Goal: Task Accomplishment & Management: Use online tool/utility

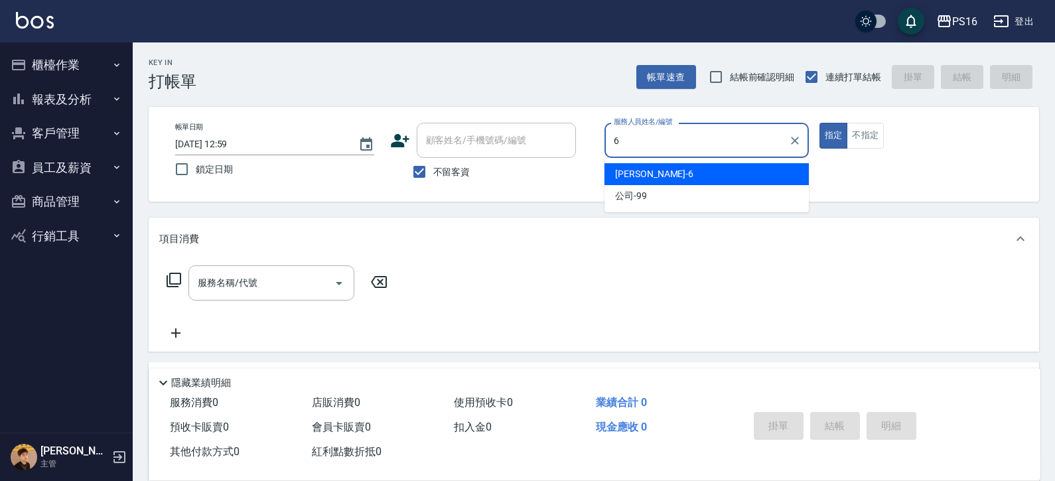
type input "[PERSON_NAME]-6"
type button "true"
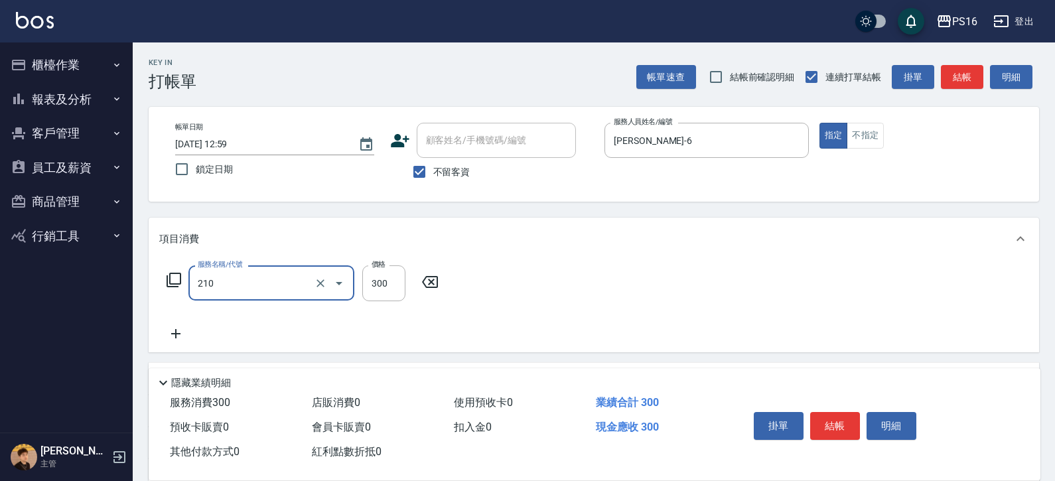
type input "[PERSON_NAME]洗髮精(210)"
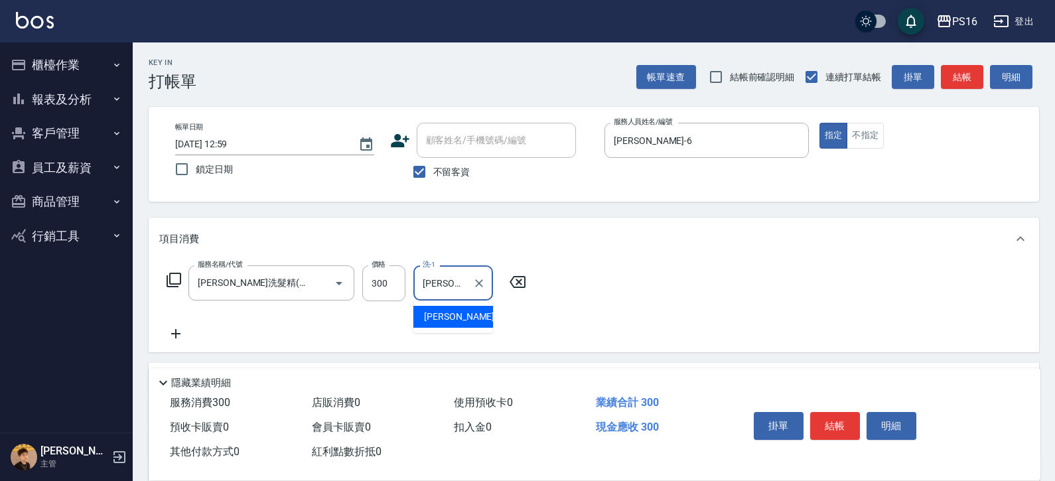
type input "[PERSON_NAME]-21"
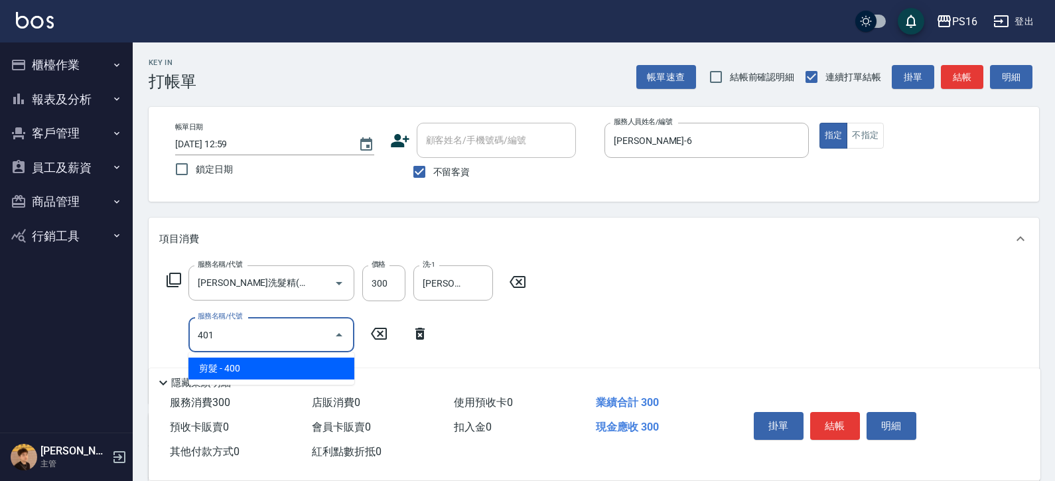
type input "剪髮(401)"
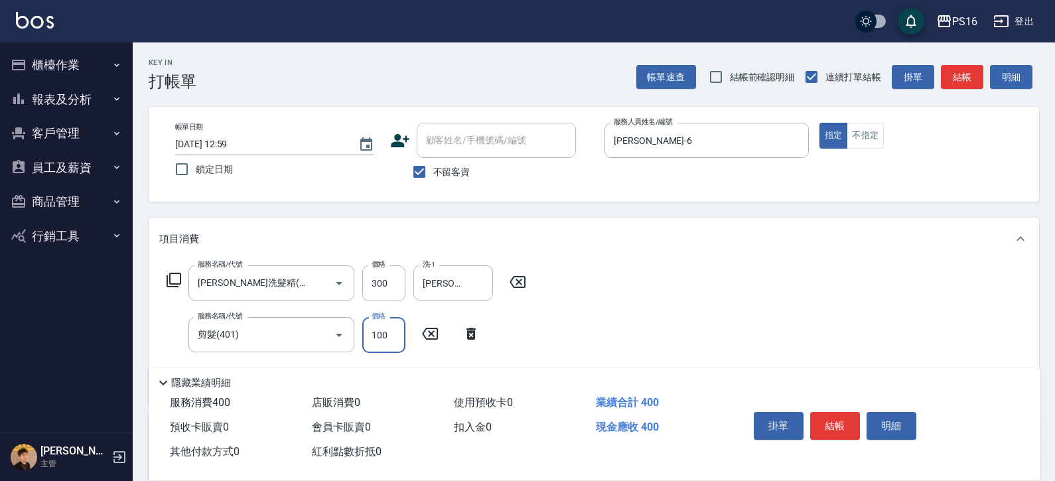
type input "100"
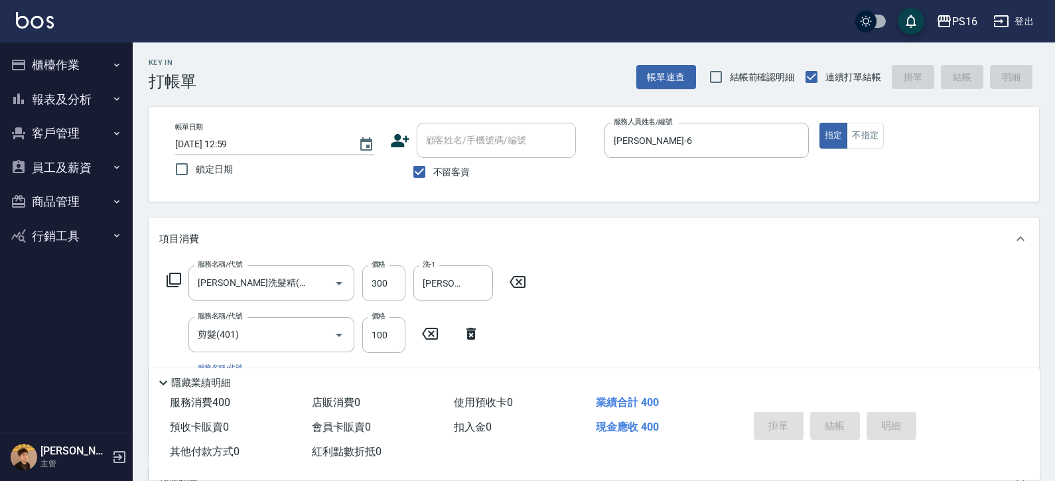
type input "[DATE] 14:18"
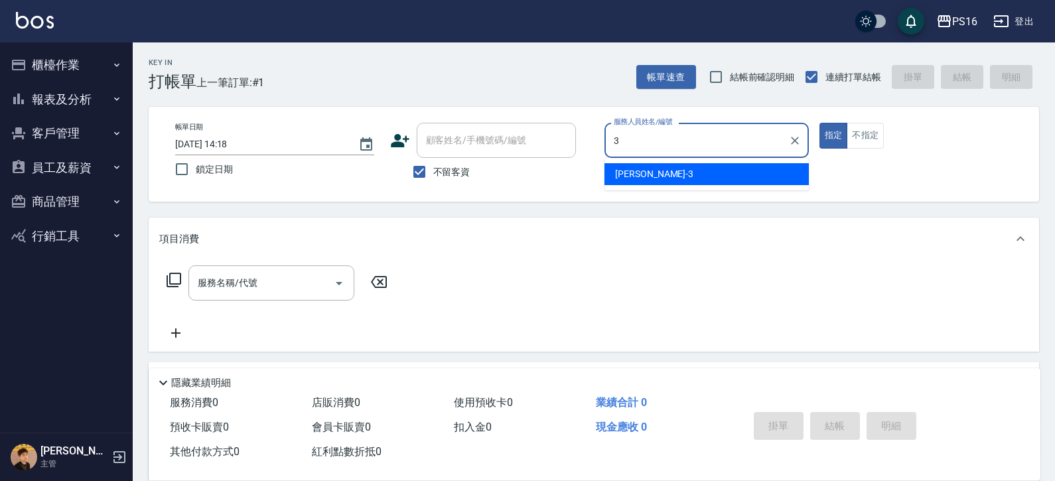
type input "[PERSON_NAME]-3"
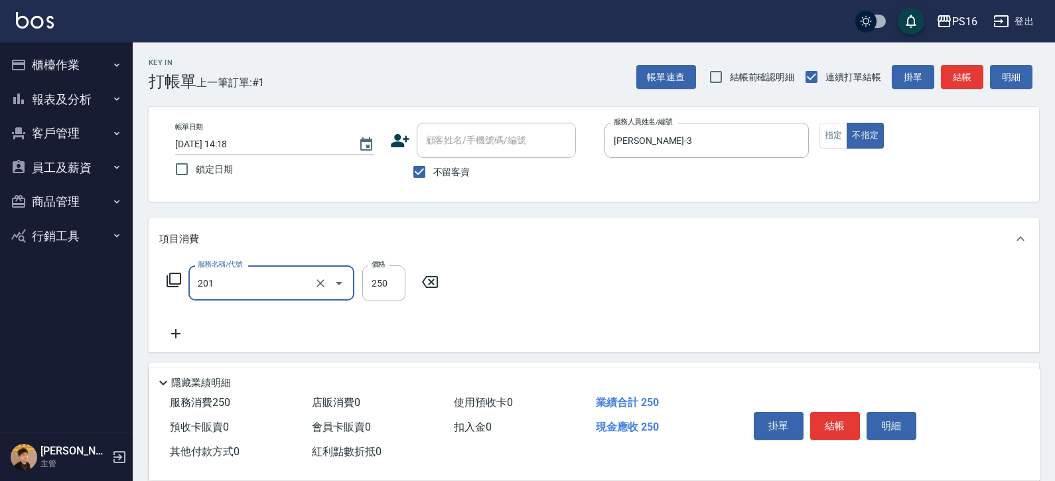
type input "洗髮(201)"
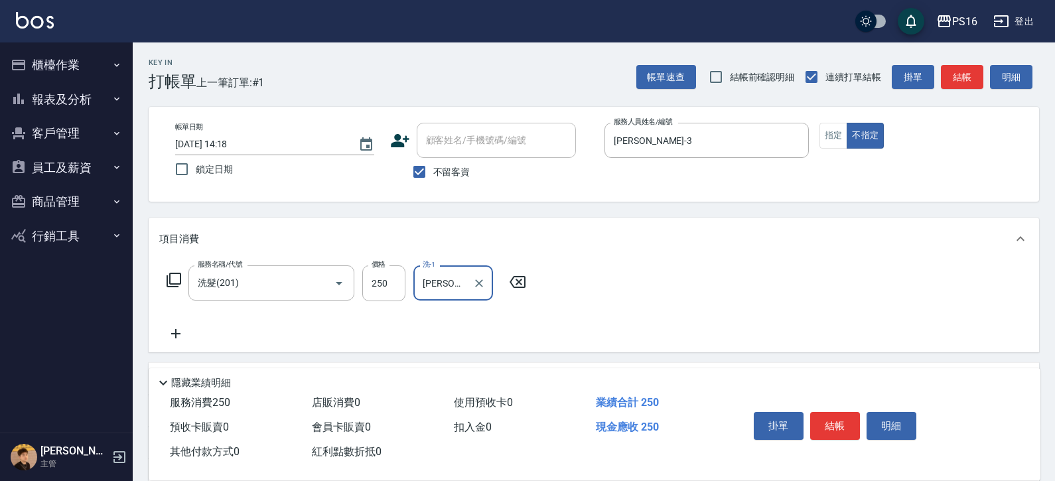
type input "[PERSON_NAME]-3"
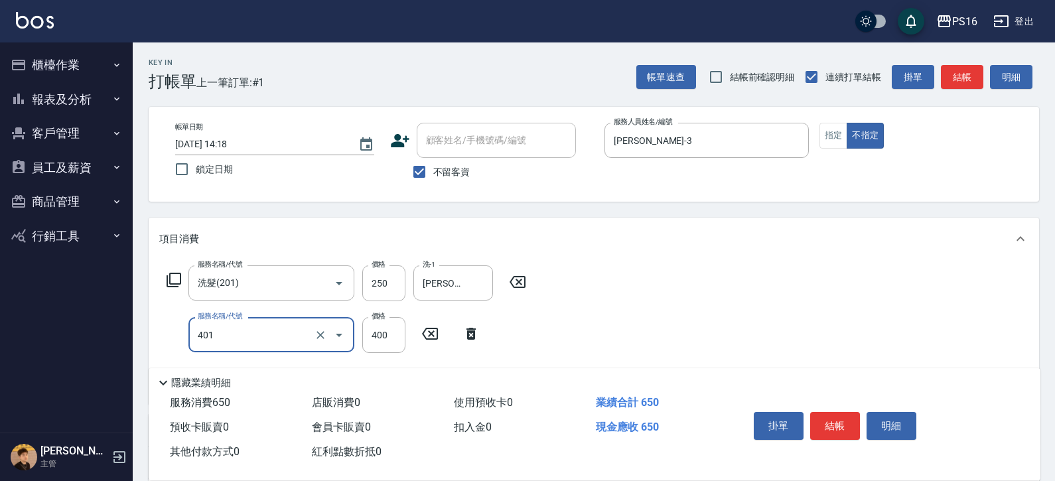
type input "剪髮(401)"
type input "150"
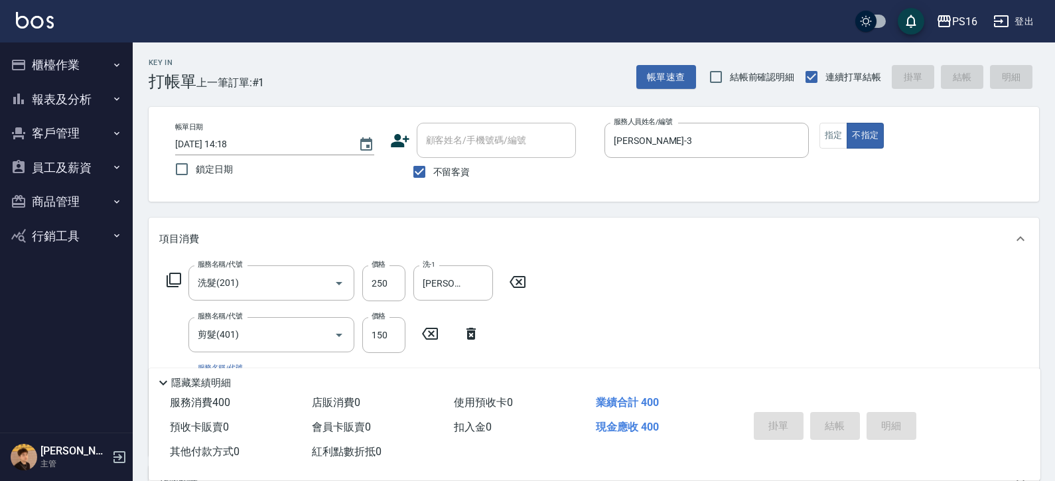
type input "[DATE] 14:19"
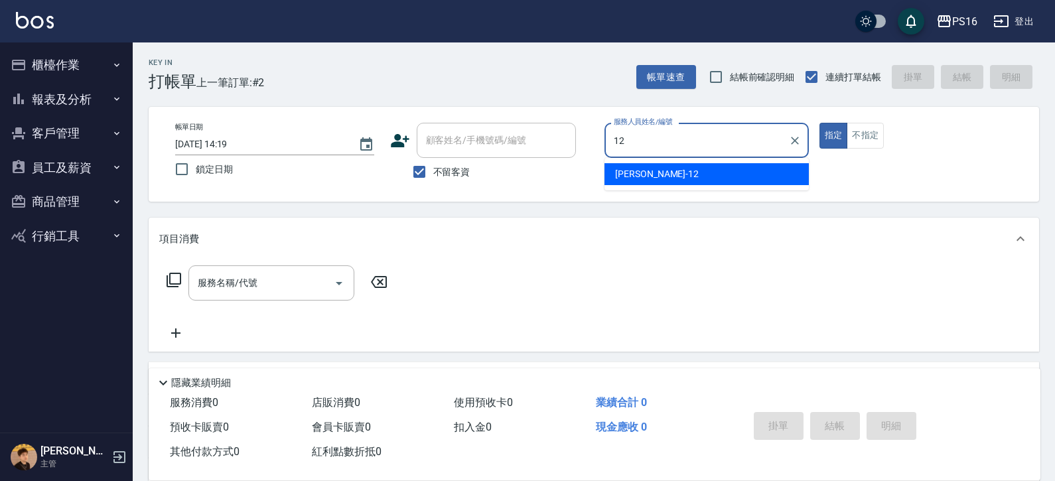
type input "[PERSON_NAME]-12"
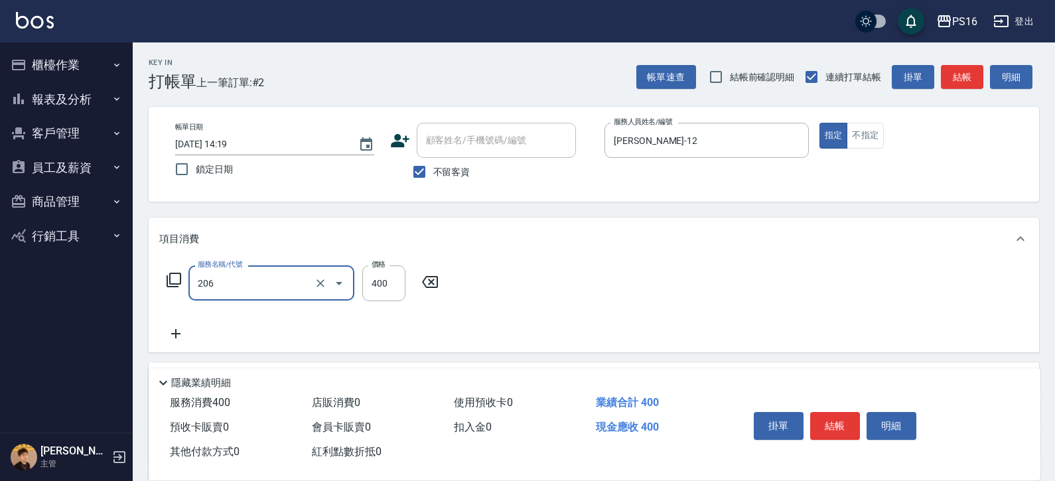
type input "健康洗(206)"
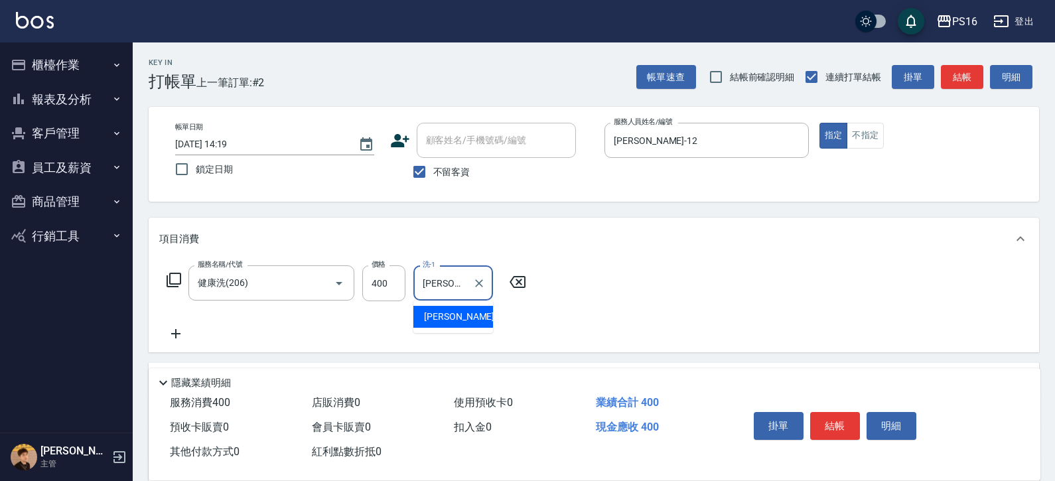
type input "[PERSON_NAME]-20"
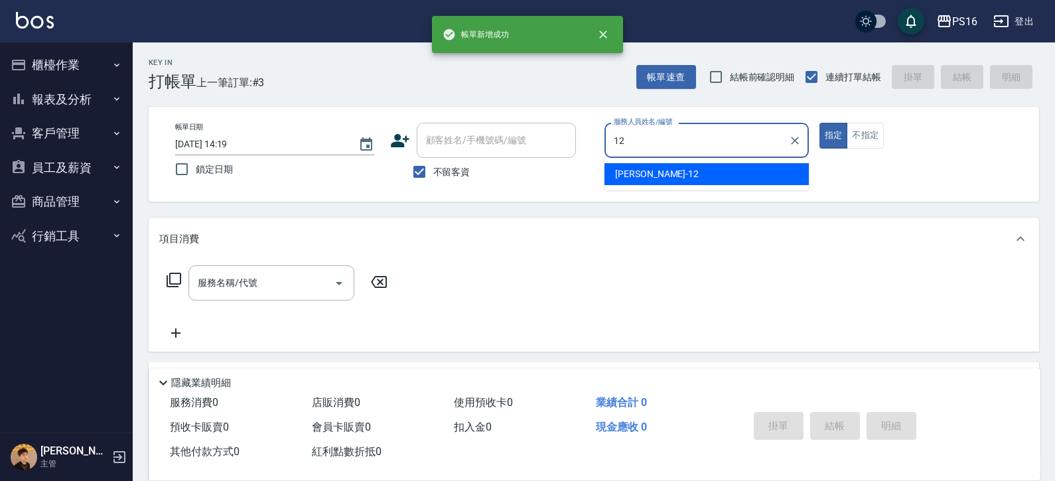
type input "[PERSON_NAME]-12"
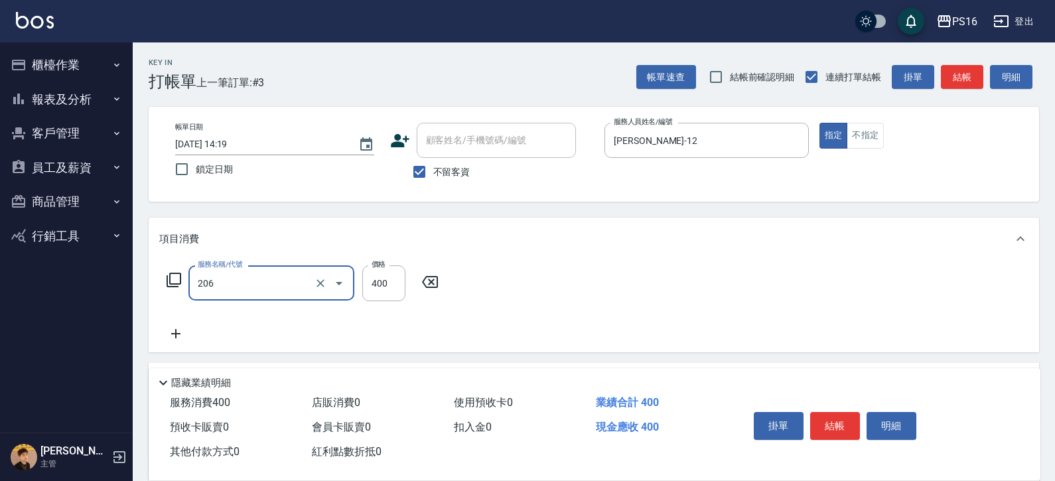
type input "健康洗(206)"
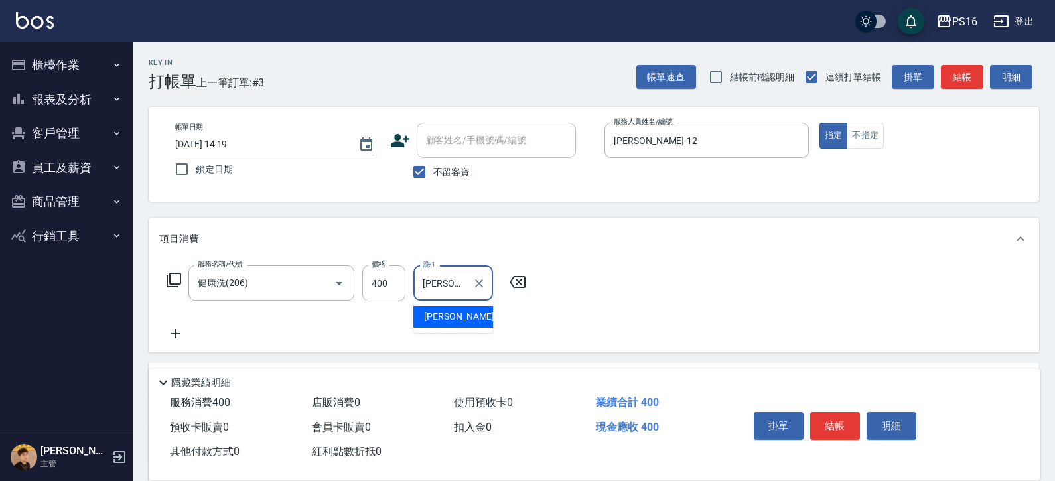
type input "[PERSON_NAME]-3"
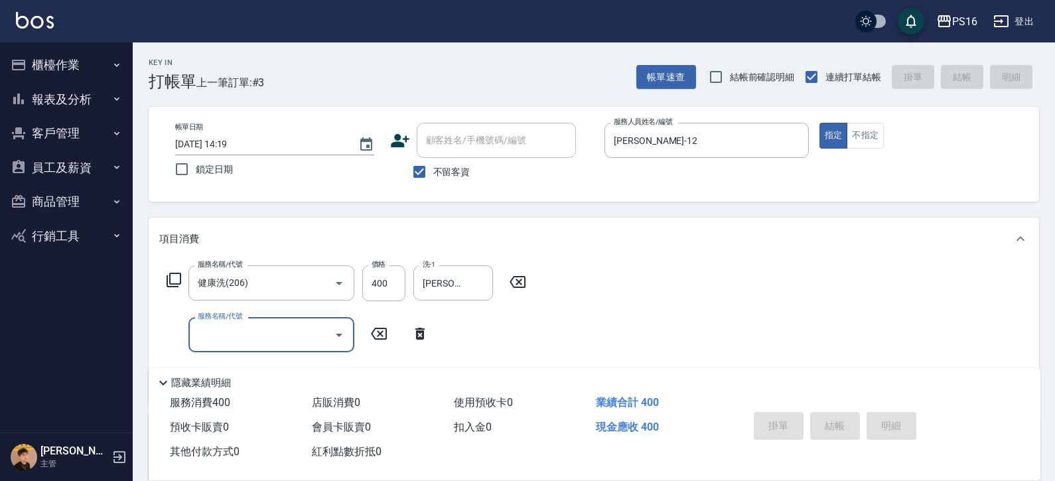
type input "[DATE] 14:20"
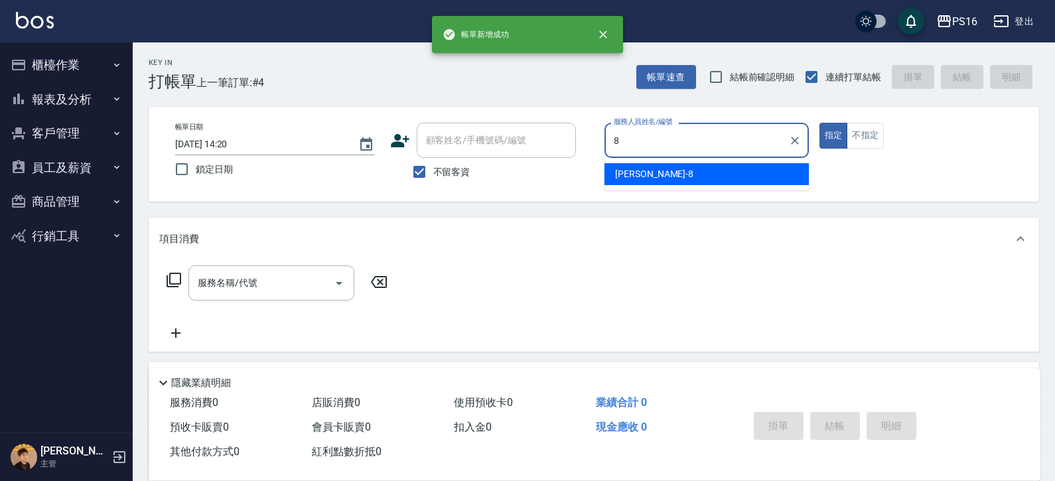
type input "[PERSON_NAME]-8"
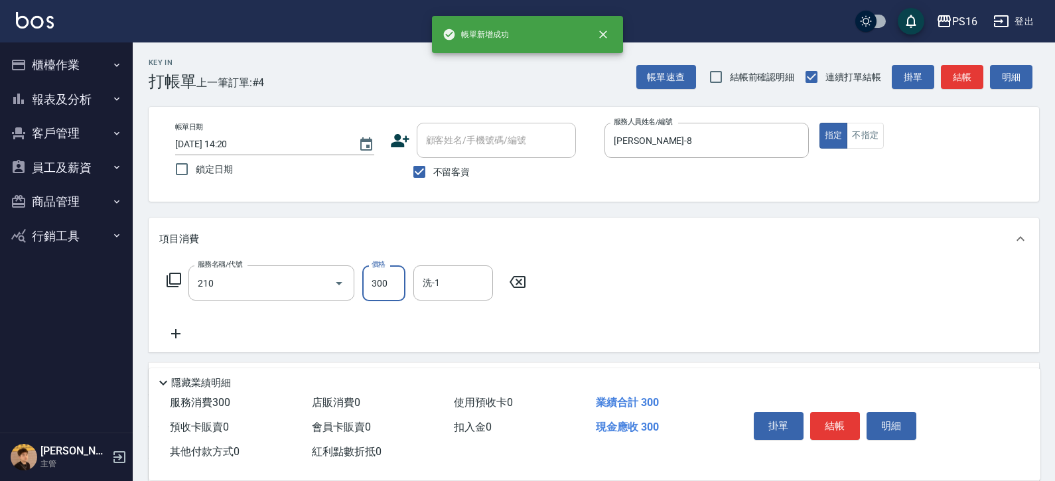
type input "[PERSON_NAME]洗髮精(210)"
type input "[PERSON_NAME]-8"
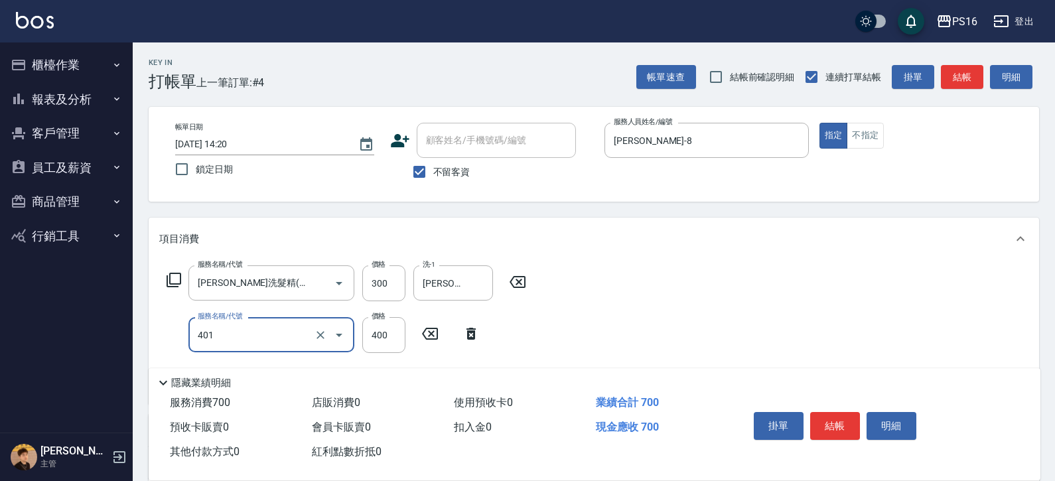
type input "剪髮(401)"
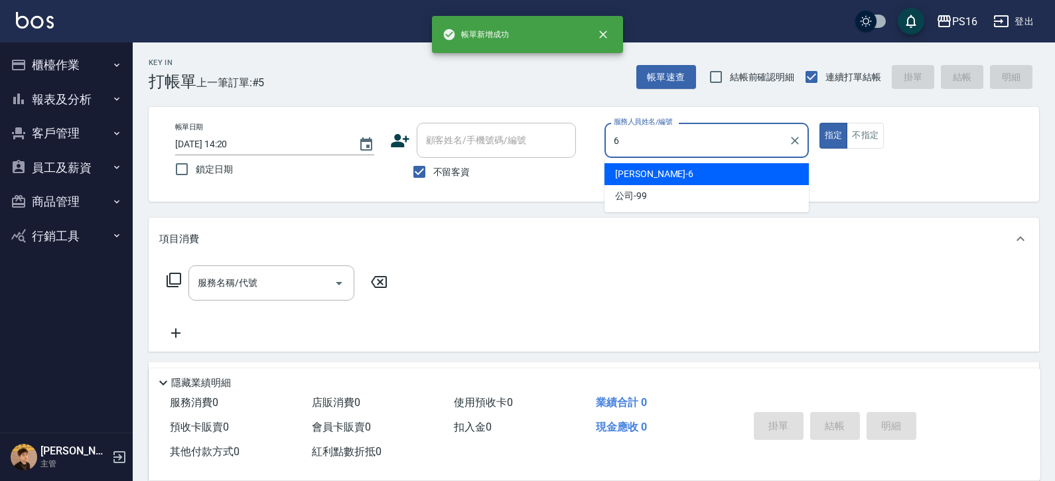
type input "[PERSON_NAME]-6"
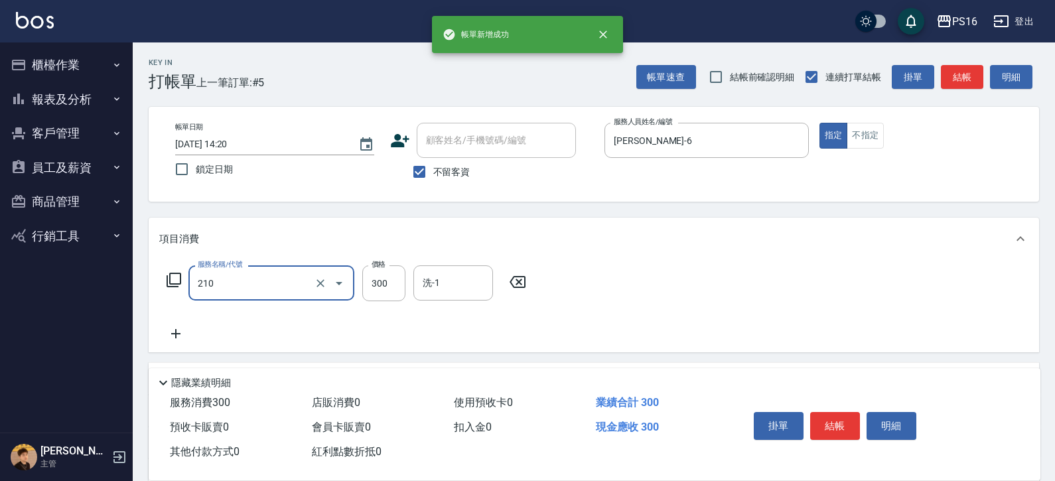
type input "[PERSON_NAME]洗髮精(210)"
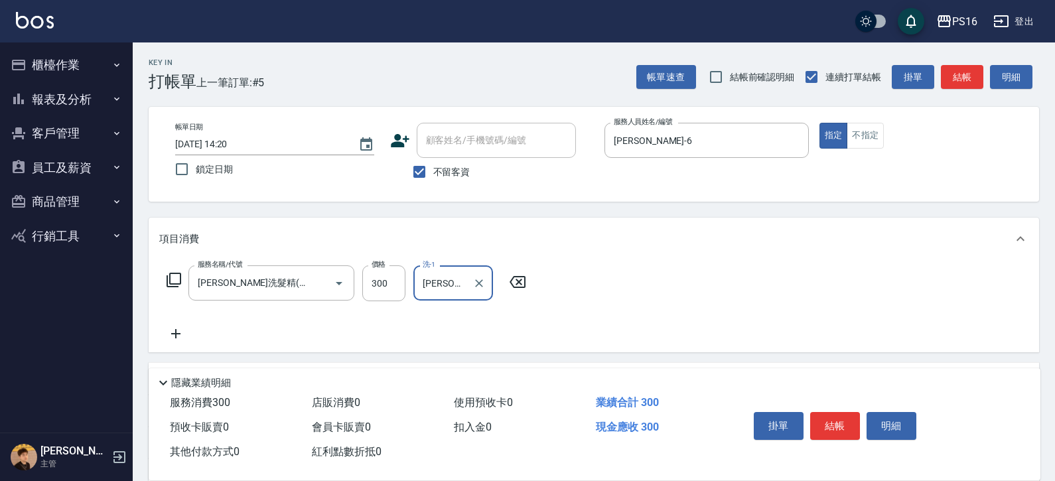
type input "[PERSON_NAME]-24"
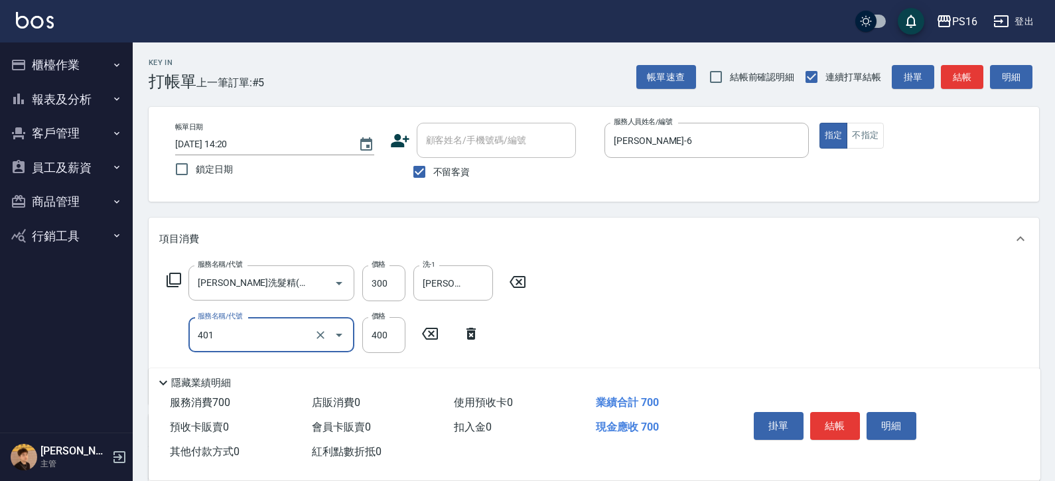
type input "剪髮(401)"
type input "300"
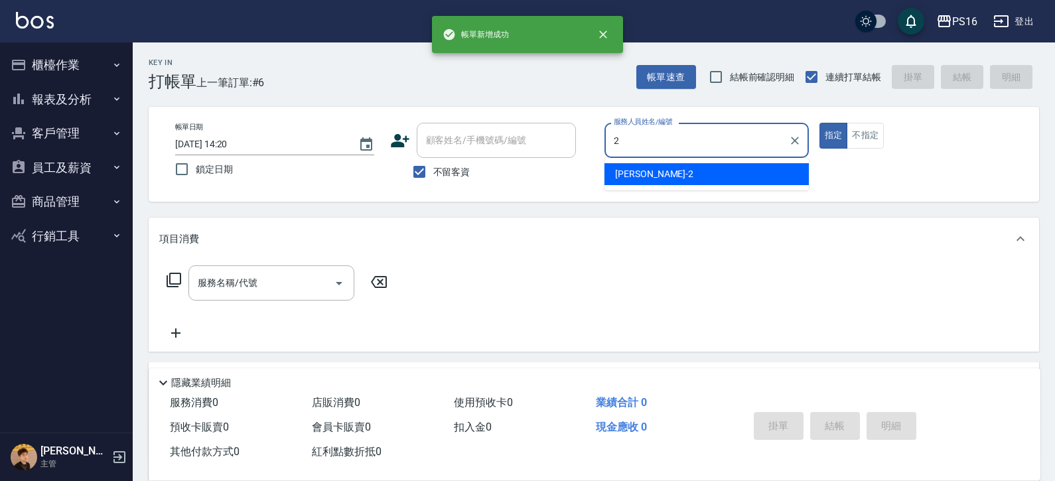
type input "[PERSON_NAME]-2"
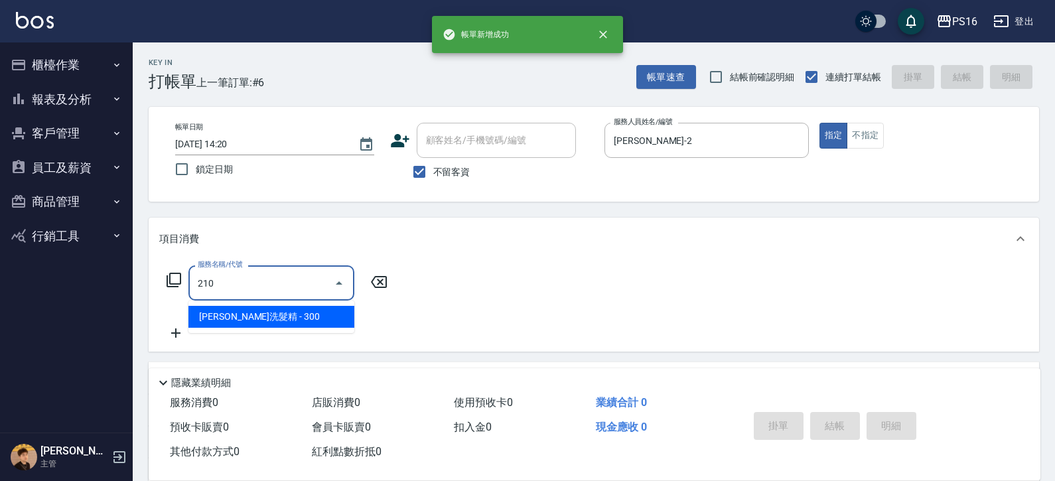
type input "[PERSON_NAME]洗髮精(210)"
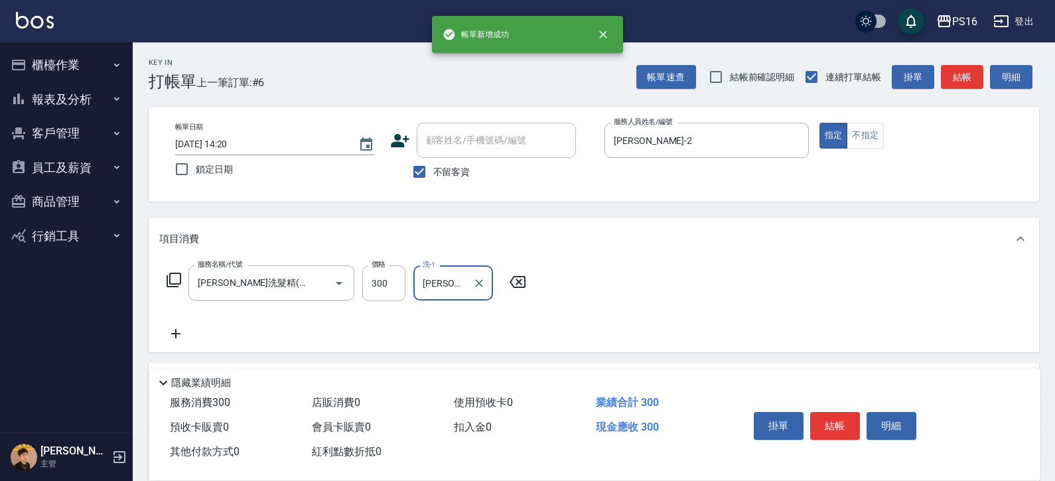
type input "[PERSON_NAME]-24"
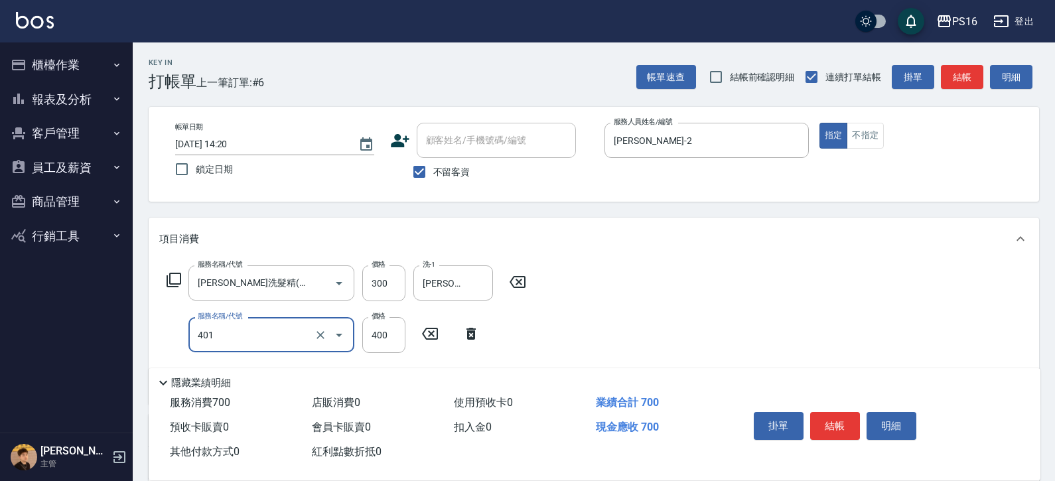
type input "剪髮(401)"
type input "300"
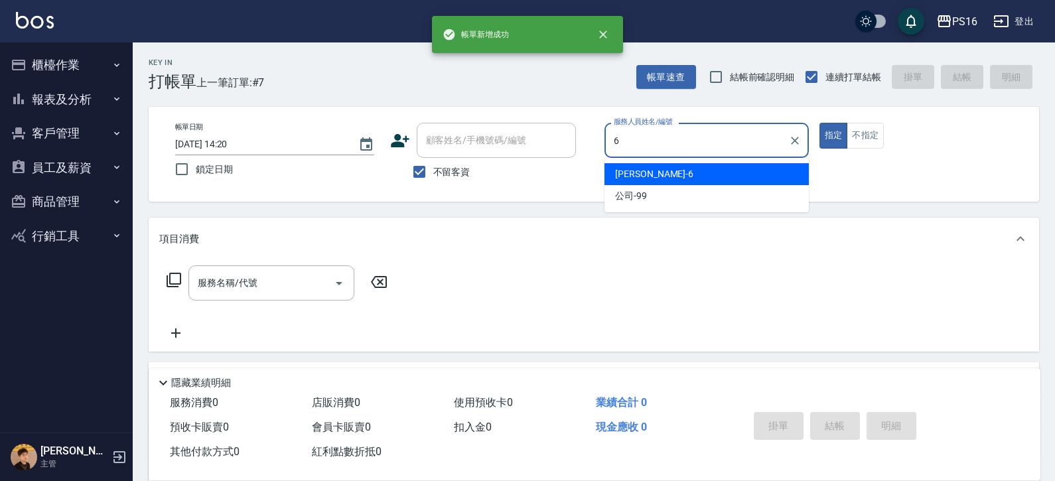
type input "[PERSON_NAME]-6"
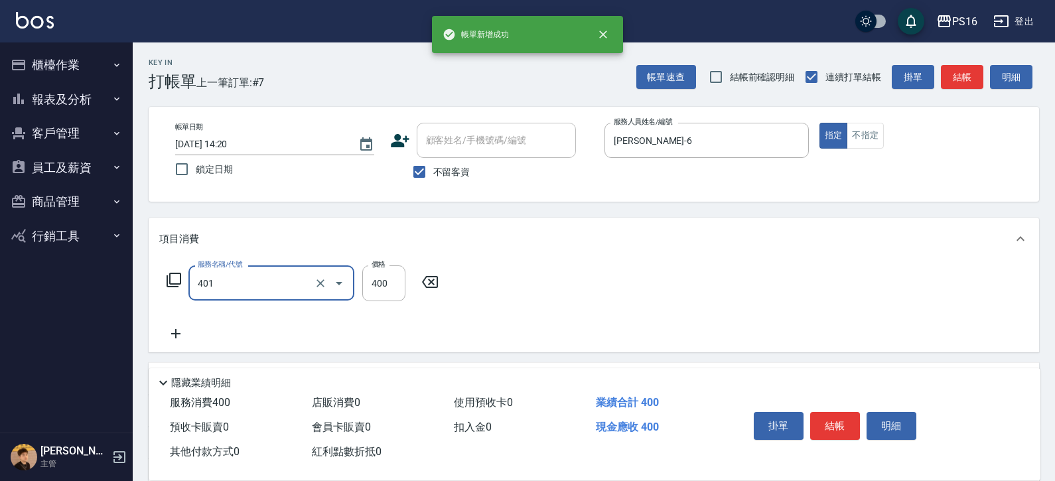
type input "剪髮(401)"
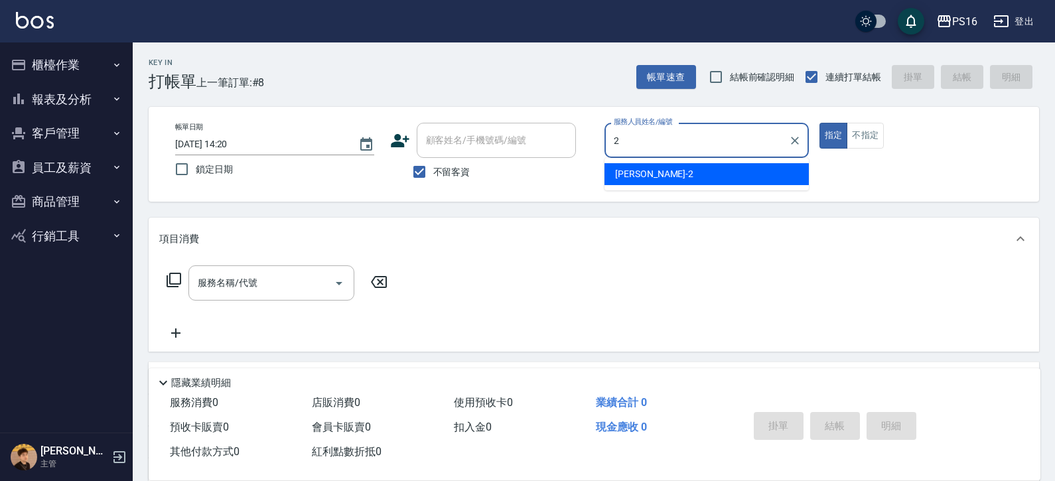
type input "[PERSON_NAME]-2"
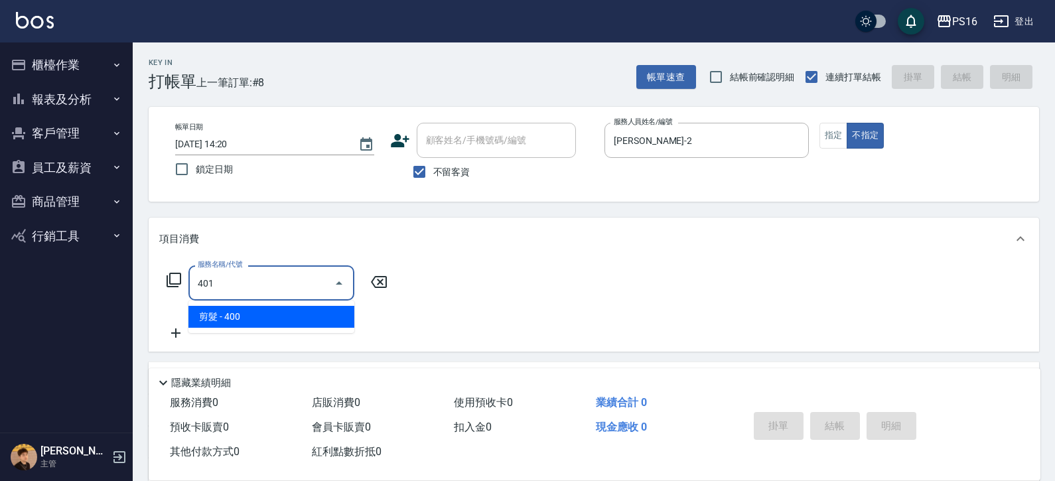
type input "剪髮(401)"
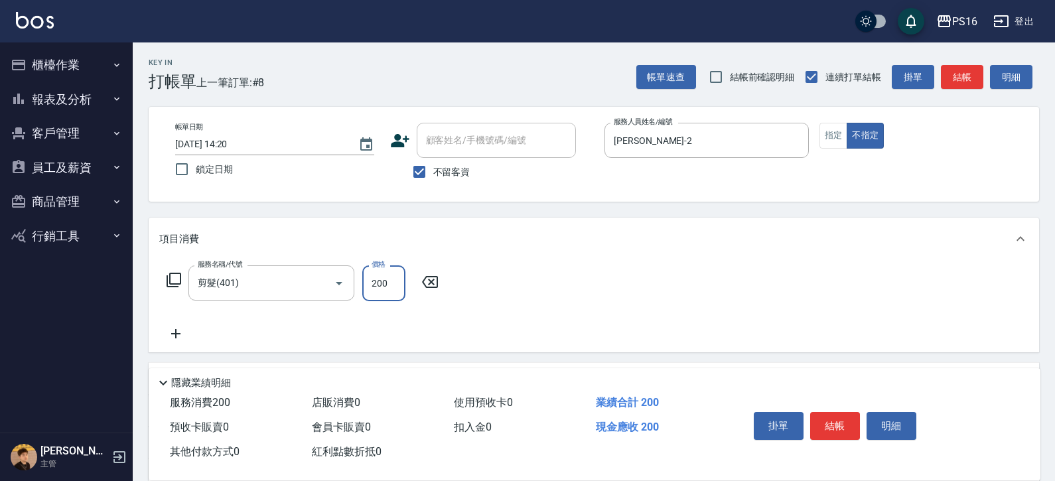
type input "200"
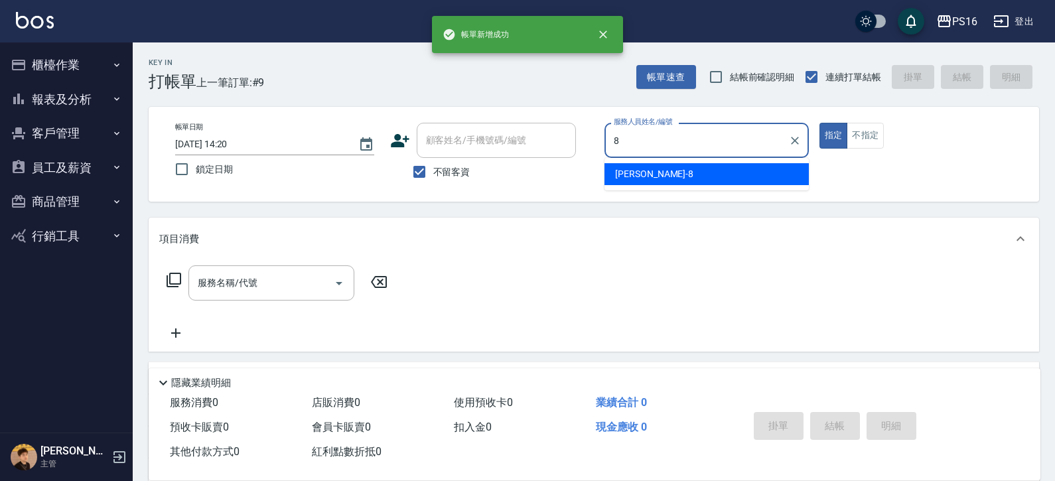
type input "[PERSON_NAME]-8"
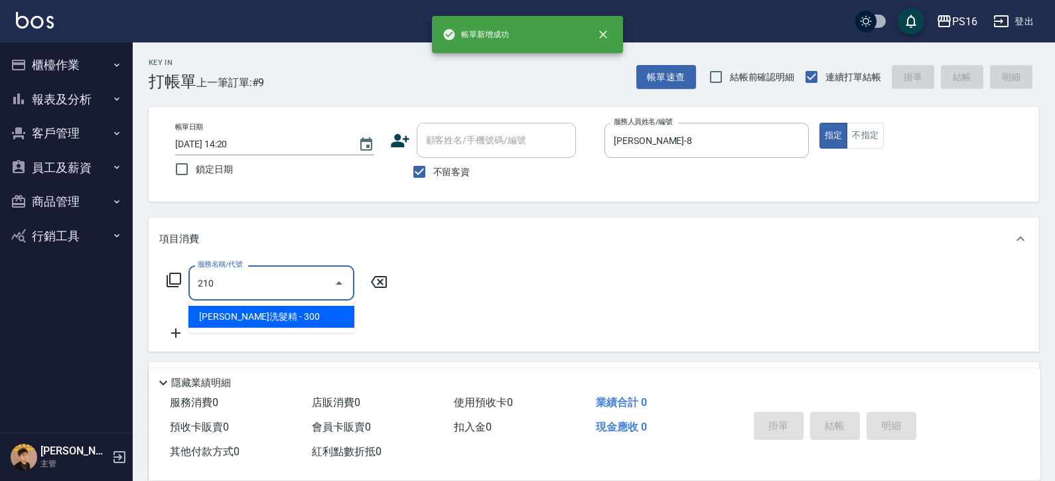
type input "[PERSON_NAME]洗髮精(210)"
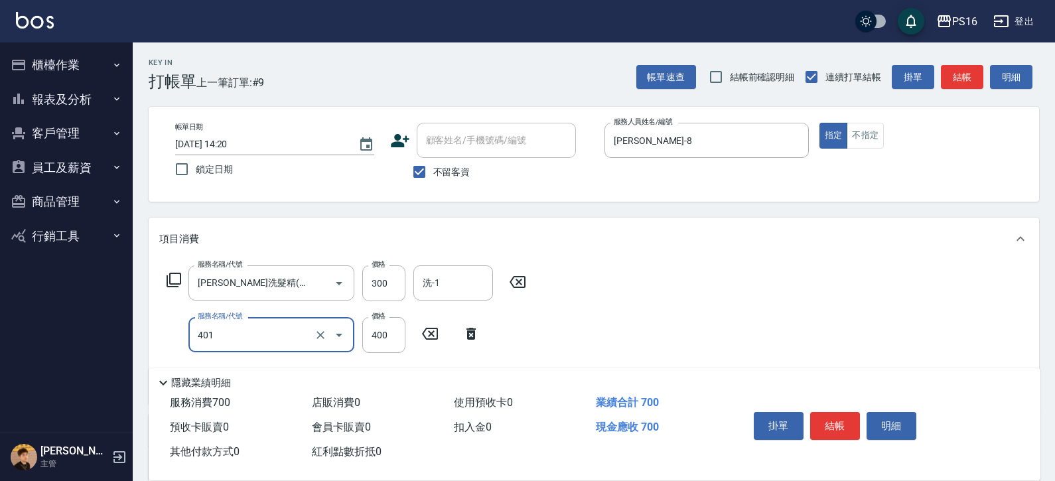
type input "剪髮(401)"
click at [413, 287] on div "洗-1" at bounding box center [453, 282] width 80 height 35
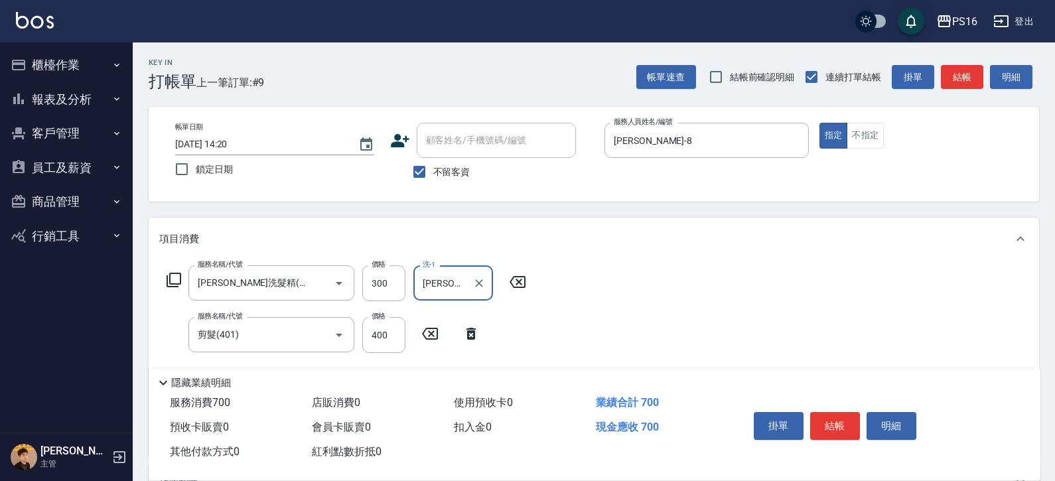
type input "[PERSON_NAME]-20"
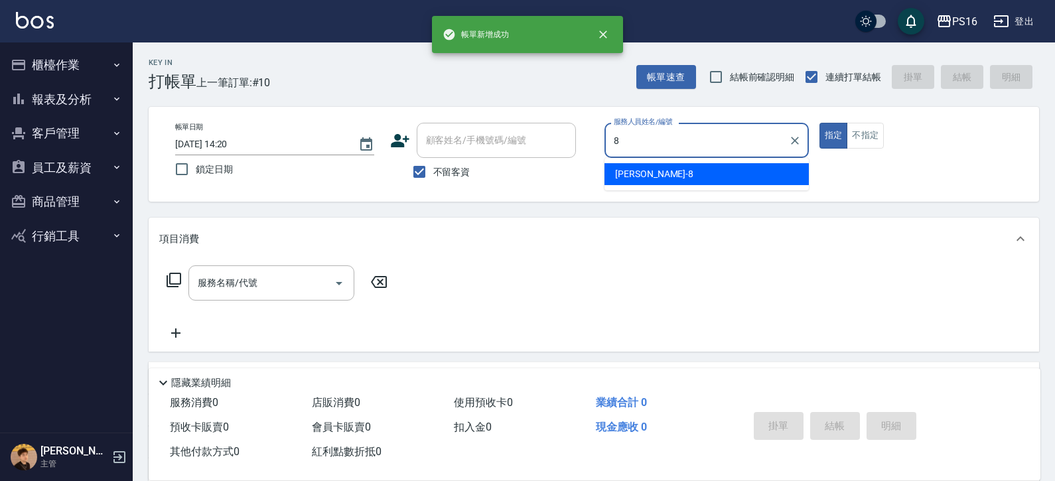
type input "[PERSON_NAME]-8"
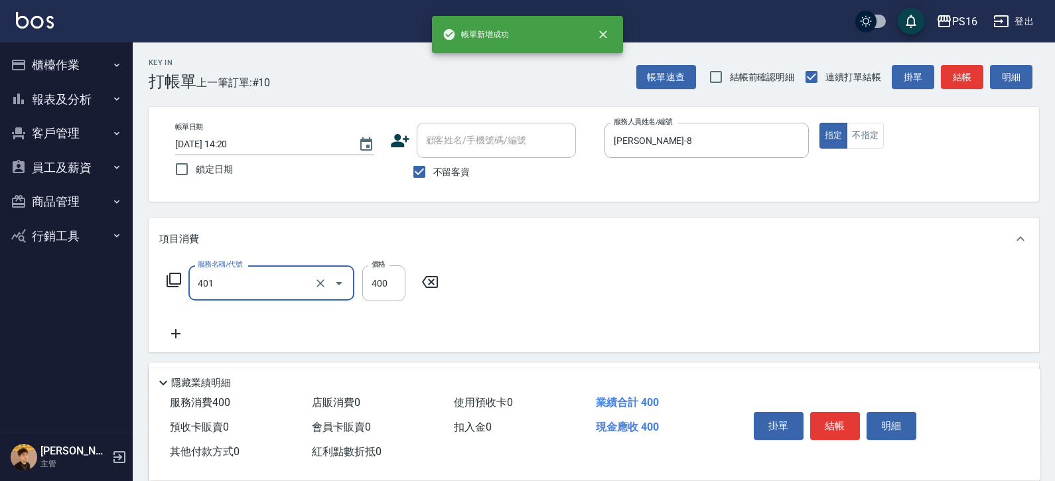
type input "剪髮(401)"
type input "300"
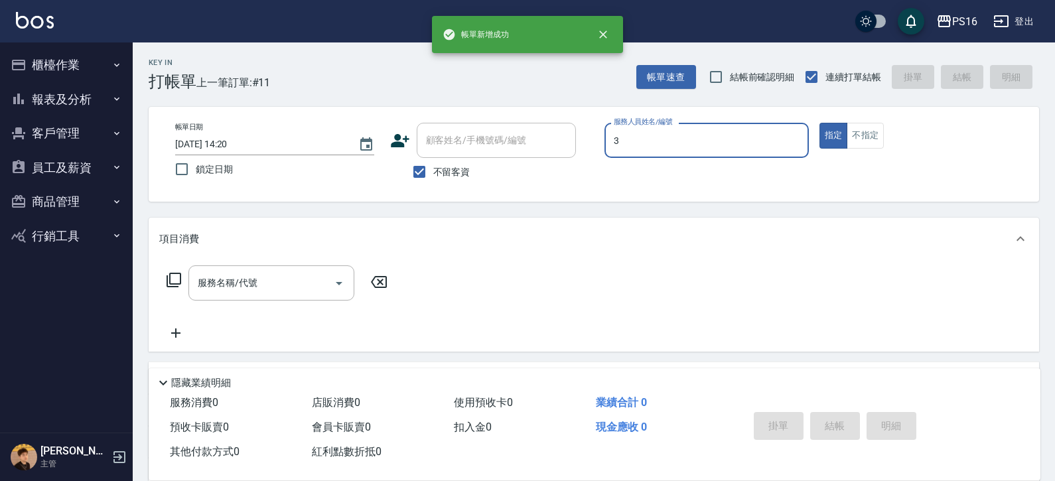
type input "[PERSON_NAME]-3"
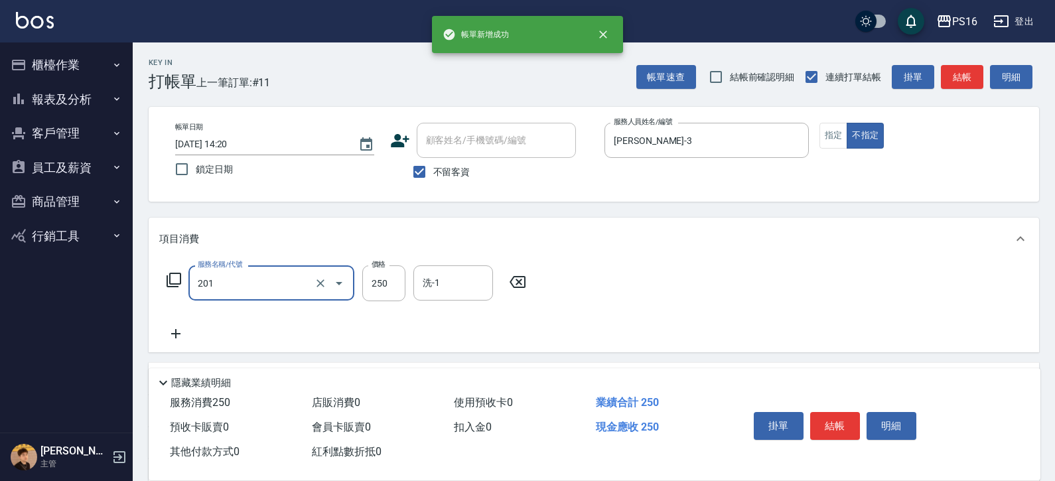
type input "洗髮(201)"
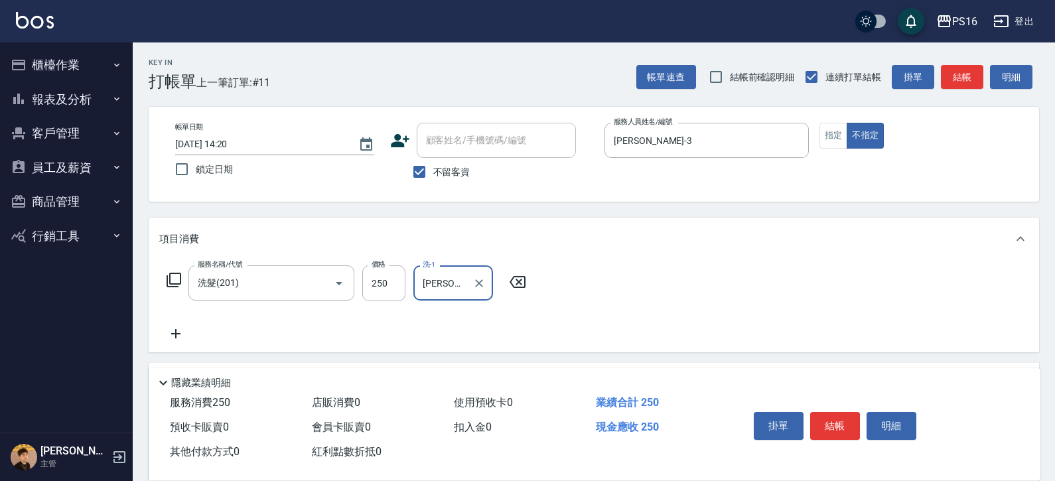
type input "[PERSON_NAME]-3"
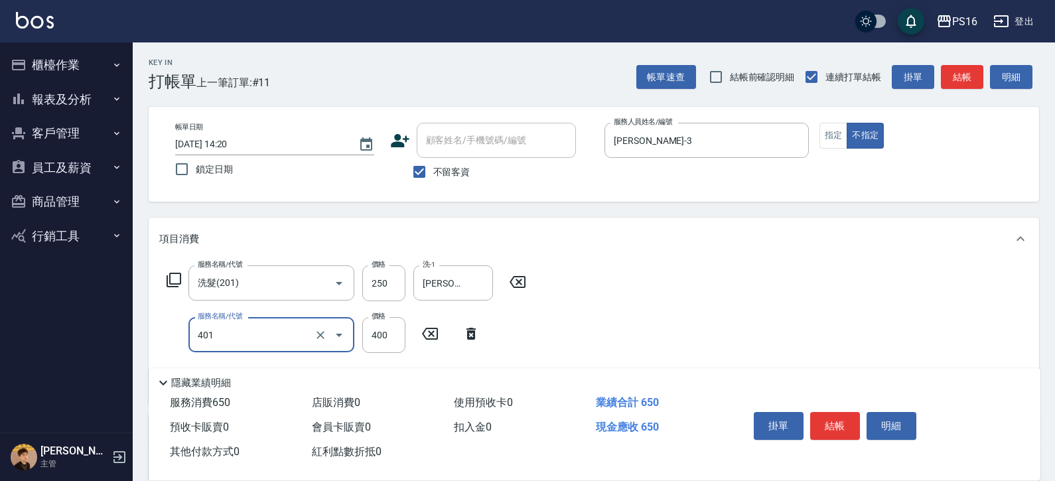
type input "剪髮(401)"
type input "200"
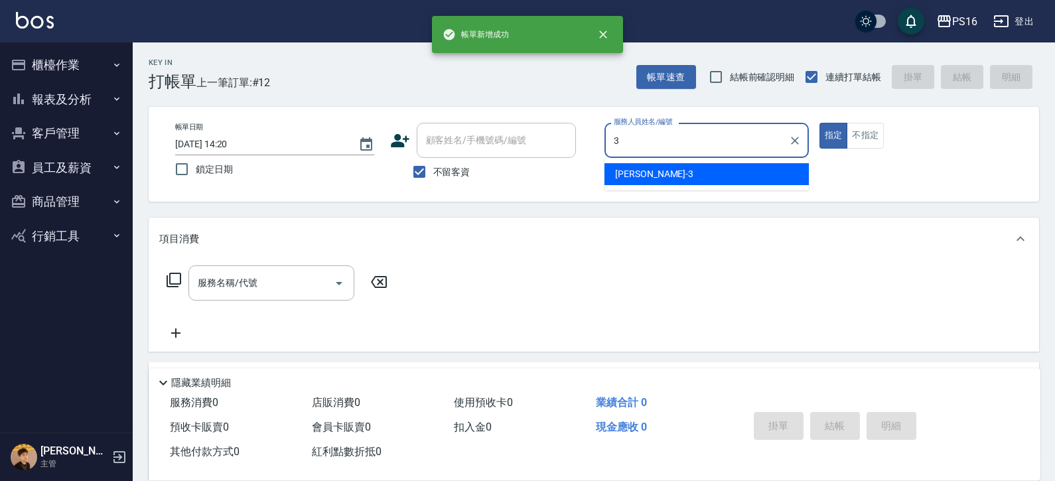
type input "[PERSON_NAME]-3"
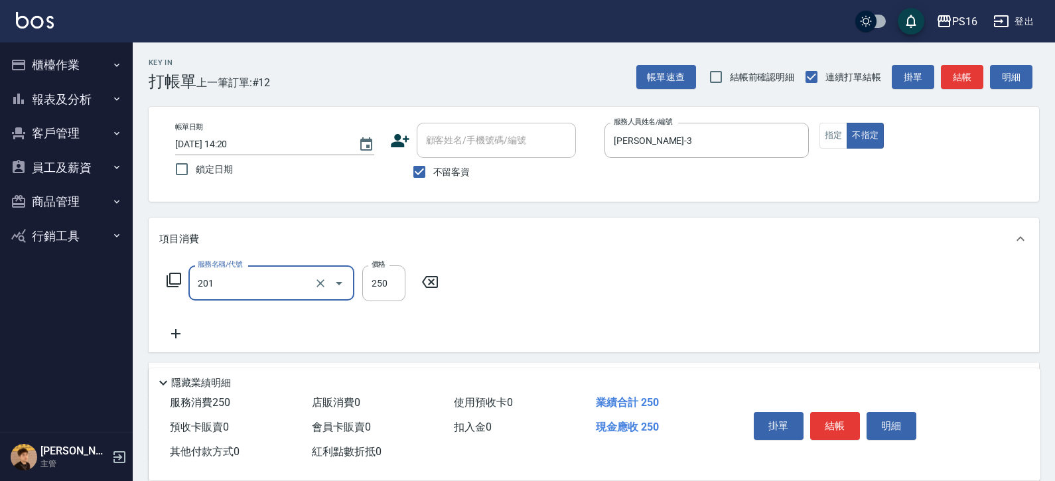
type input "洗髮(201)"
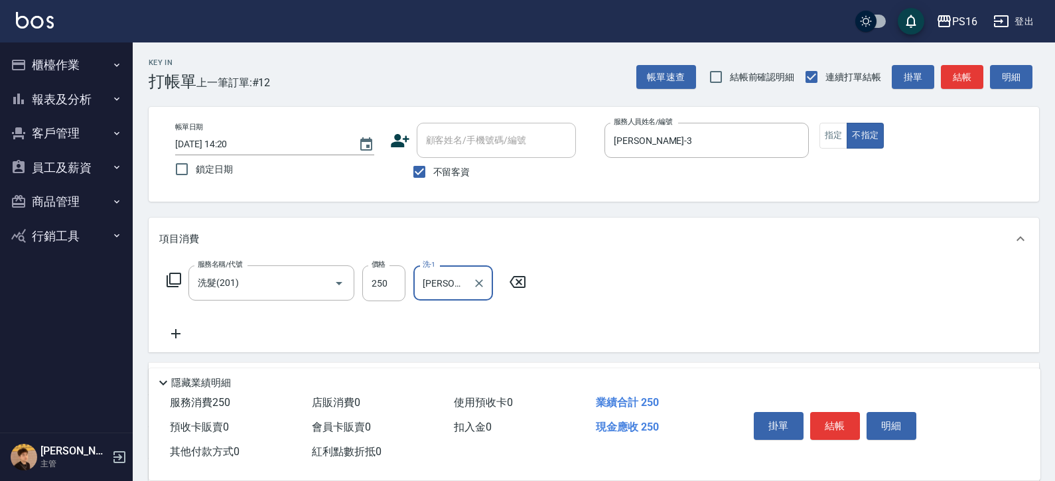
type input "[PERSON_NAME]-21"
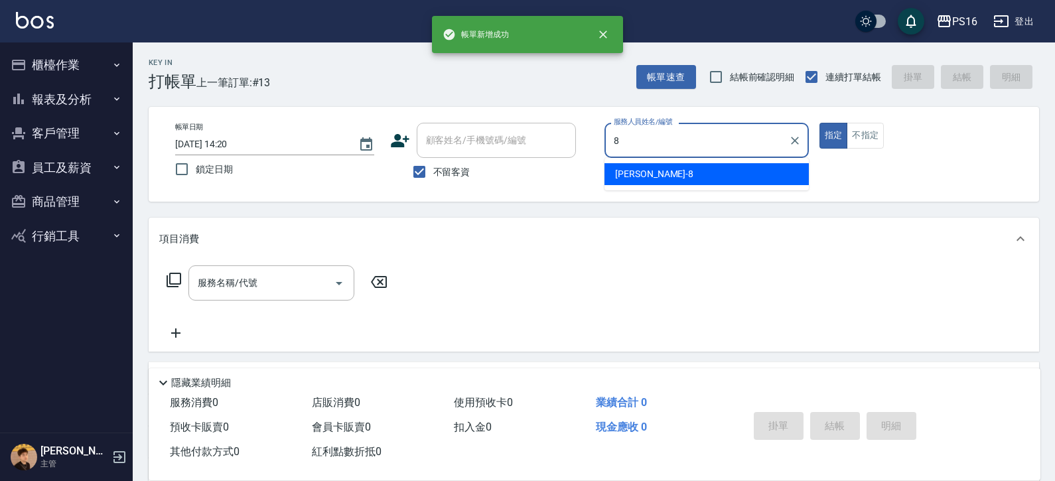
type input "[PERSON_NAME]-8"
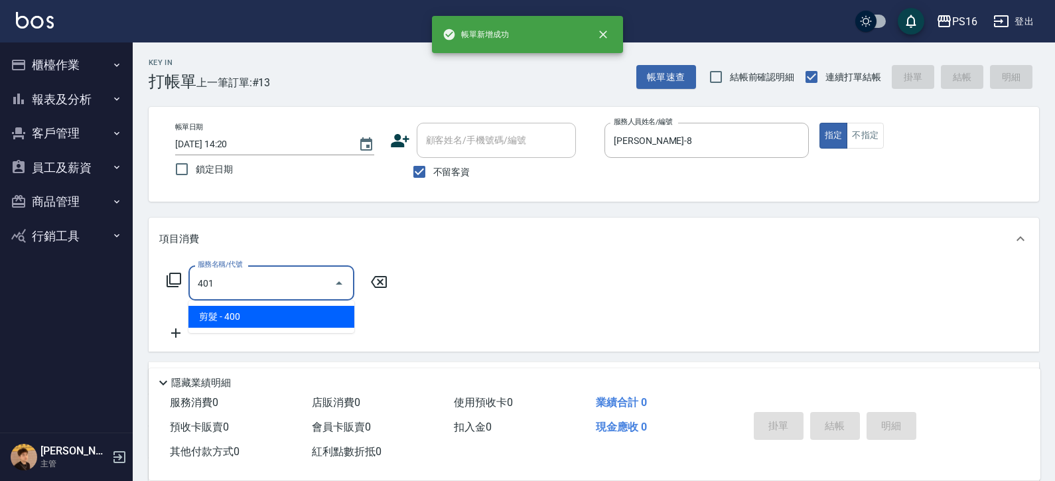
type input "剪髮(401)"
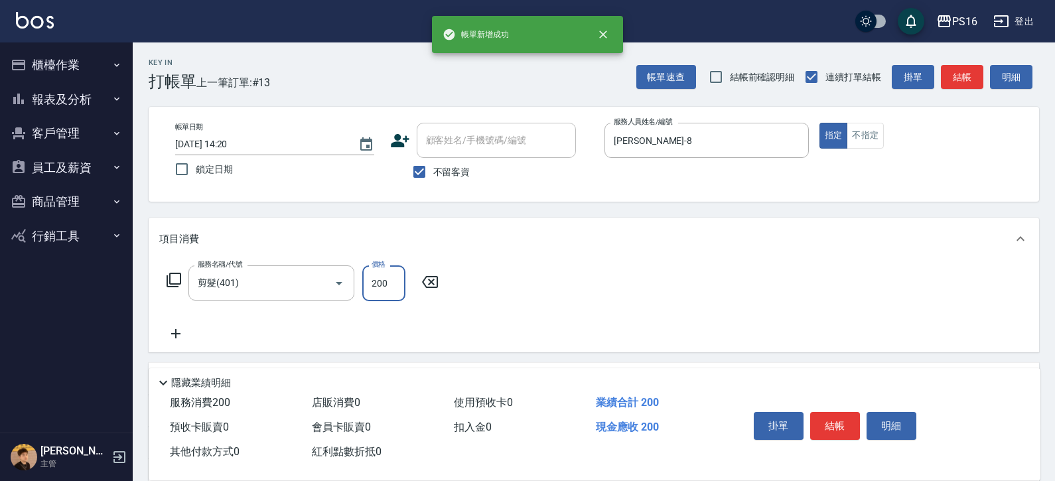
type input "200"
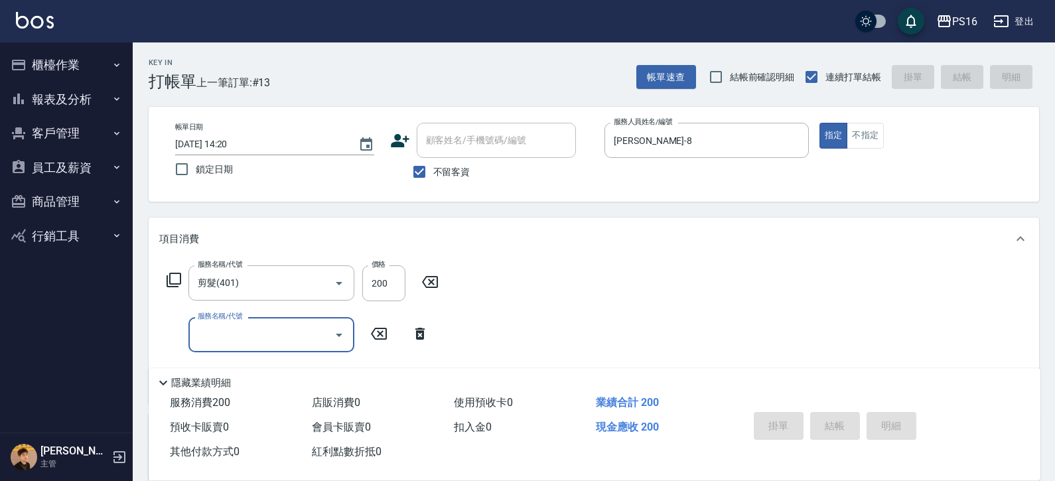
type input "[DATE] 14:21"
